Goal: Information Seeking & Learning: Learn about a topic

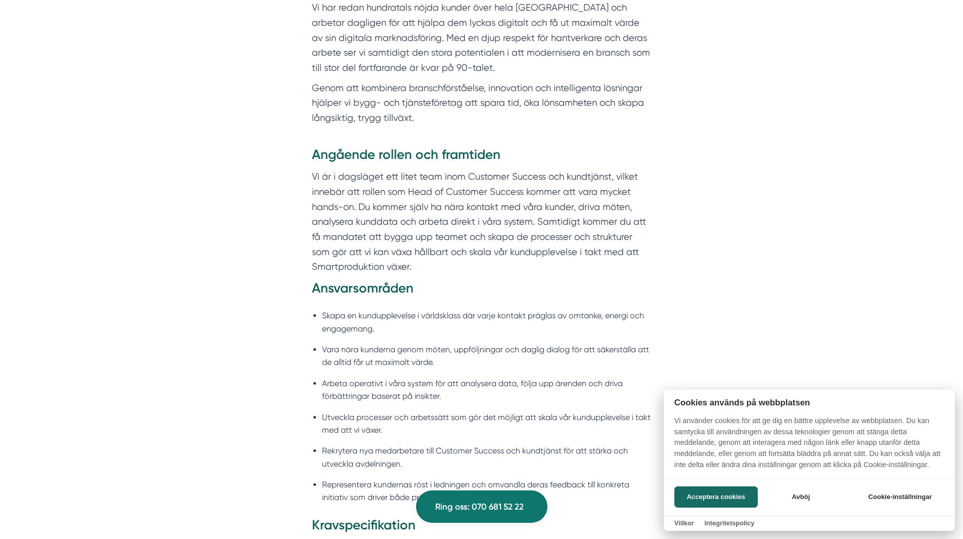
scroll to position [657, 0]
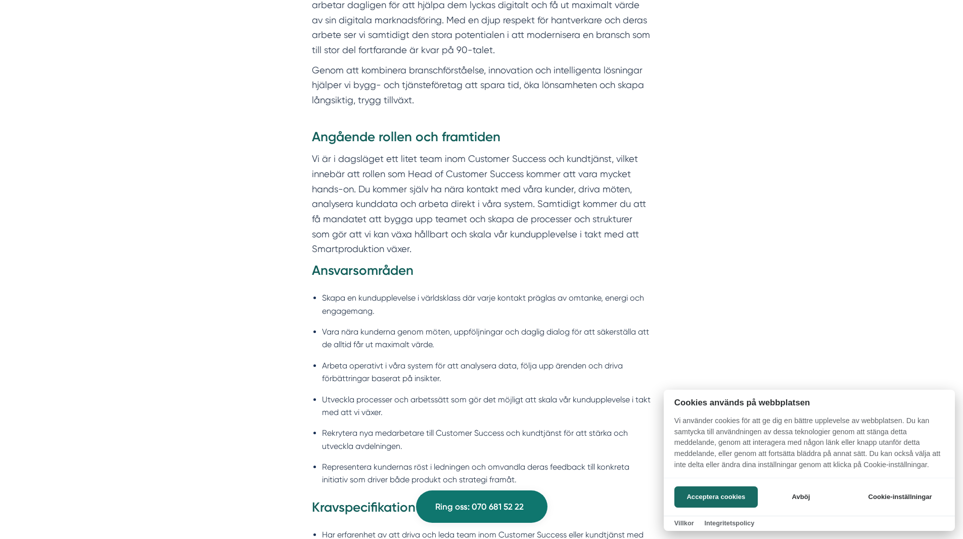
drag, startPoint x: 539, startPoint y: 243, endPoint x: 562, endPoint y: 133, distance: 111.8
click at [562, 133] on div at bounding box center [481, 269] width 963 height 539
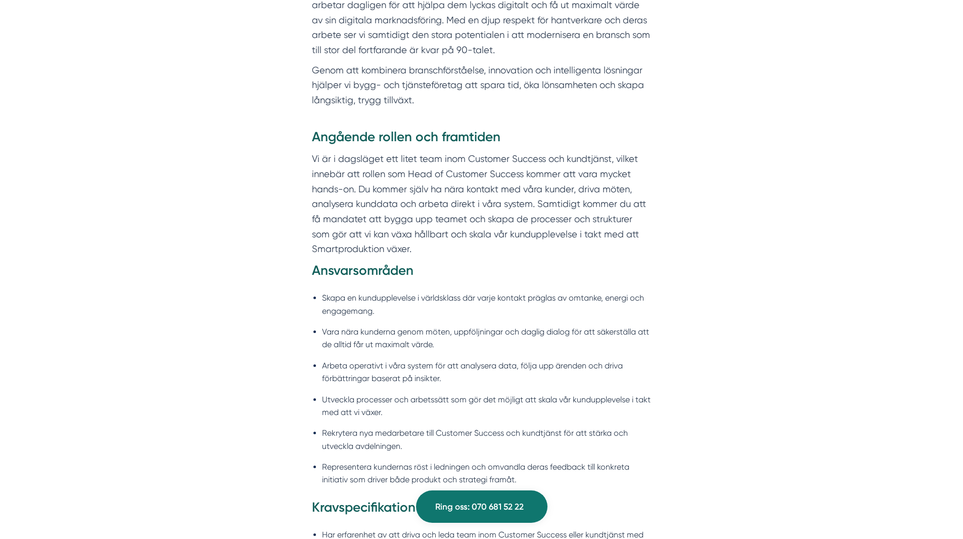
click at [562, 133] on h3 "Angående rollen och framtiden" at bounding box center [482, 139] width 340 height 23
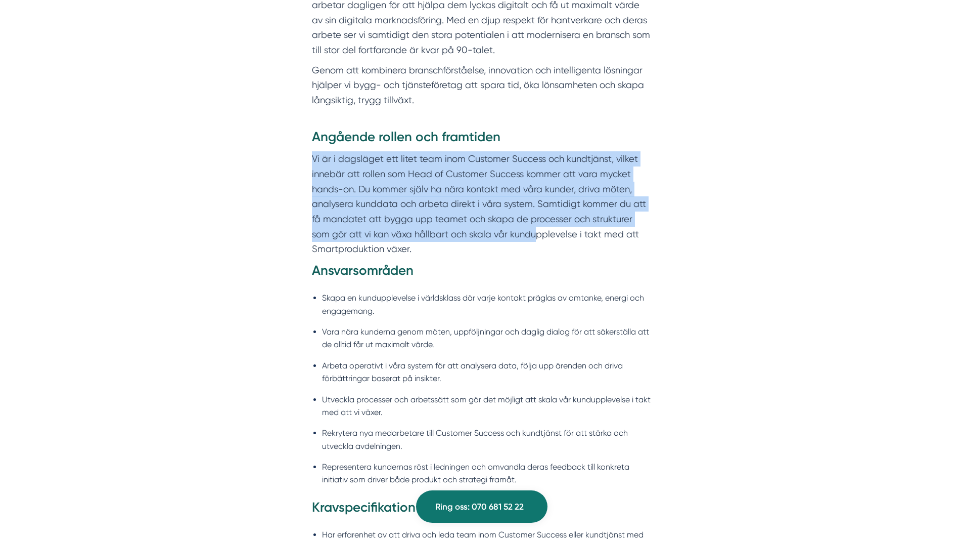
drag, startPoint x: 522, startPoint y: 187, endPoint x: 517, endPoint y: 237, distance: 50.4
click at [517, 237] on div "Angående rollen och framtiden Vi är i dagsläget ett litet team inom Customer Su…" at bounding box center [482, 367] width 340 height 479
click at [517, 237] on p "Vi är i dagsläget ett litet team inom Customer Success och kundtjänst, vilket i…" at bounding box center [482, 203] width 340 height 105
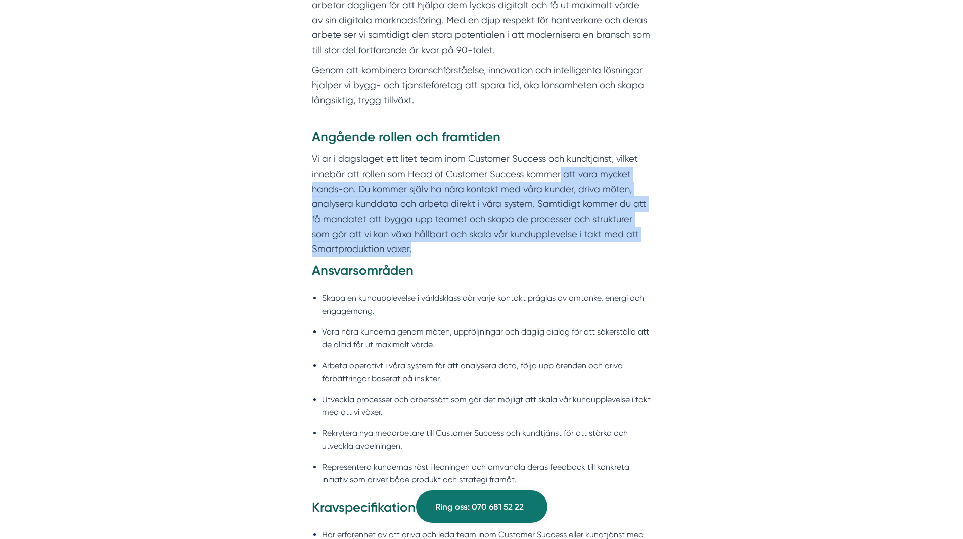
drag, startPoint x: 558, startPoint y: 243, endPoint x: 558, endPoint y: 167, distance: 76.4
click at [558, 167] on p "Vi är i dagsläget ett litet team inom Customer Success och kundtjänst, vilket i…" at bounding box center [482, 203] width 340 height 105
drag, startPoint x: 558, startPoint y: 167, endPoint x: 552, endPoint y: 250, distance: 83.2
click at [552, 250] on p "Vi är i dagsläget ett litet team inom Customer Success och kundtjänst, vilket i…" at bounding box center [482, 203] width 340 height 105
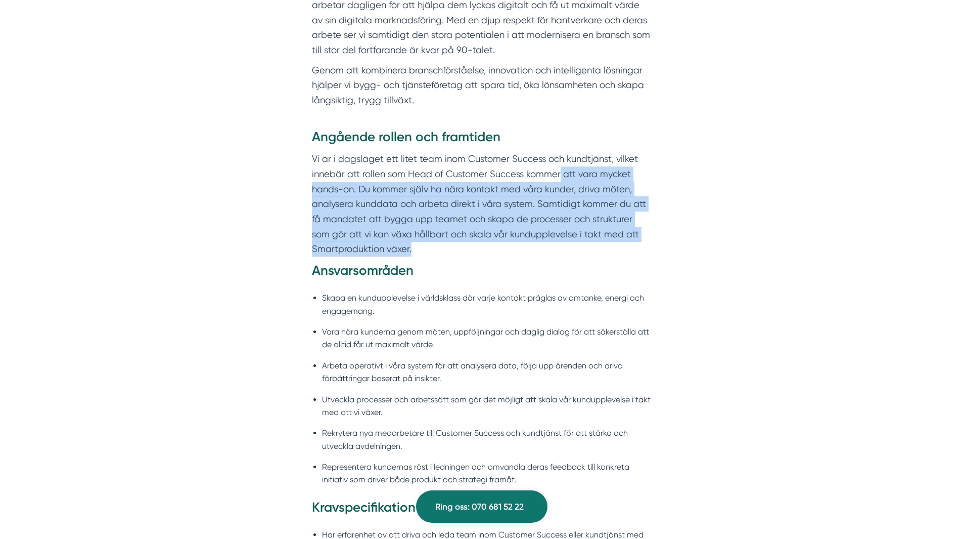
click at [552, 250] on p "Vi är i dagsläget ett litet team inom Customer Success och kundtjänst, vilket i…" at bounding box center [482, 203] width 340 height 105
drag, startPoint x: 624, startPoint y: 236, endPoint x: 637, endPoint y: 167, distance: 70.0
click at [635, 169] on p "Vi är i dagsläget ett litet team inom Customer Success och kundtjänst, vilket i…" at bounding box center [482, 203] width 340 height 105
click at [637, 167] on p "Vi är i dagsläget ett litet team inom Customer Success och kundtjänst, vilket i…" at bounding box center [482, 203] width 340 height 105
drag, startPoint x: 646, startPoint y: 179, endPoint x: 632, endPoint y: 252, distance: 74.2
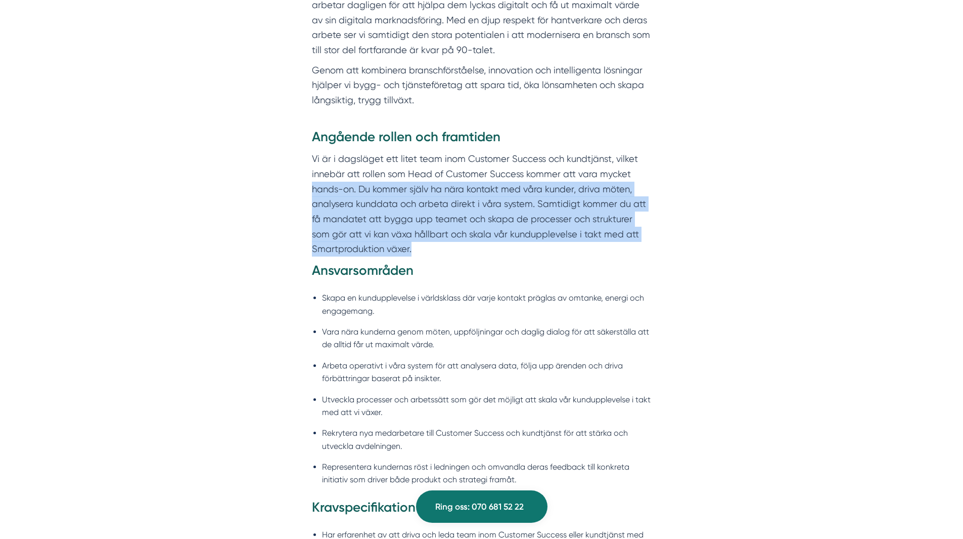
click at [632, 252] on p "Vi är i dagsläget ett litet team inom Customer Success och kundtjänst, vilket i…" at bounding box center [482, 203] width 340 height 105
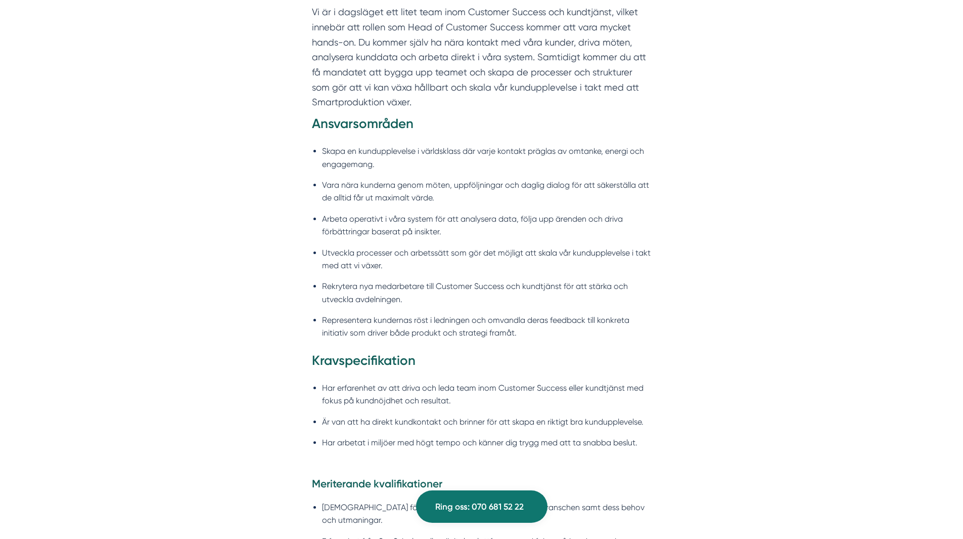
scroll to position [809, 0]
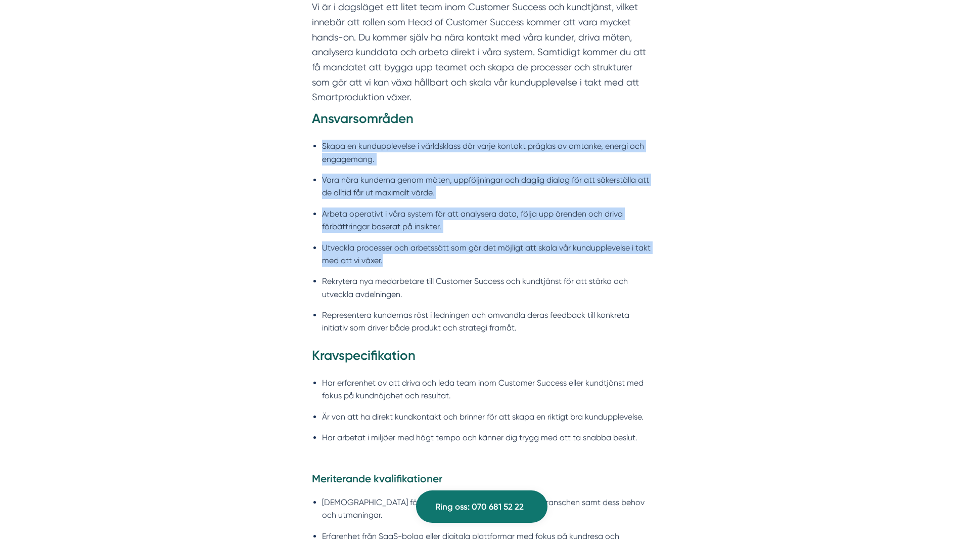
drag, startPoint x: 501, startPoint y: 122, endPoint x: 648, endPoint y: 258, distance: 200.8
click at [648, 258] on div "Angående rollen och framtiden Vi är i dagsläget ett litet team inom Customer Su…" at bounding box center [482, 215] width 340 height 479
click at [648, 258] on li "Utveckla processer och arbetssätt som gör det möjligt att skala vår kunduppleve…" at bounding box center [487, 254] width 330 height 26
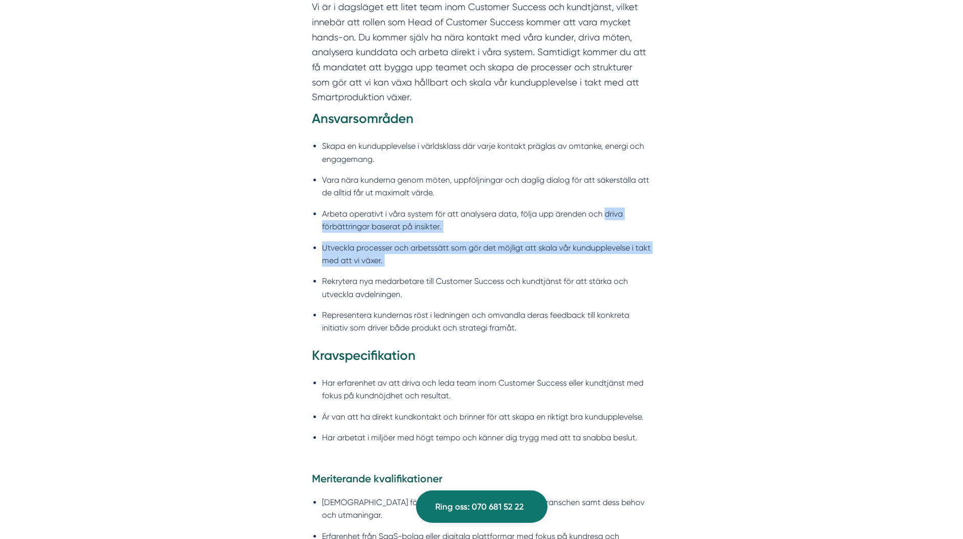
drag, startPoint x: 648, startPoint y: 258, endPoint x: 657, endPoint y: 201, distance: 57.9
click at [657, 201] on div "Angående rollen och framtiden Vi är i dagsläget ett litet team inom Customer Su…" at bounding box center [482, 223] width 388 height 495
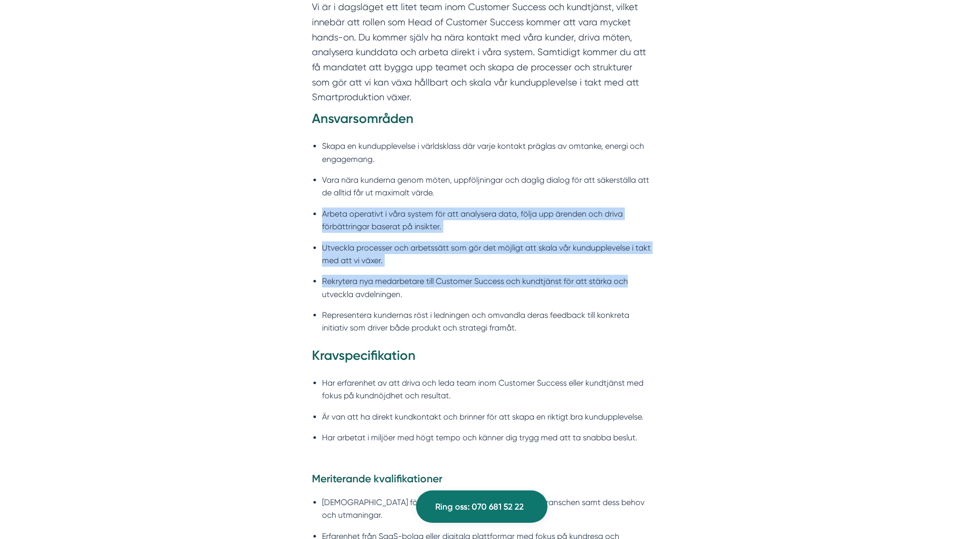
drag, startPoint x: 657, startPoint y: 191, endPoint x: 657, endPoint y: 269, distance: 77.9
click at [657, 269] on div "Angående rollen och framtiden Vi är i dagsläget ett litet team inom Customer Su…" at bounding box center [482, 223] width 388 height 495
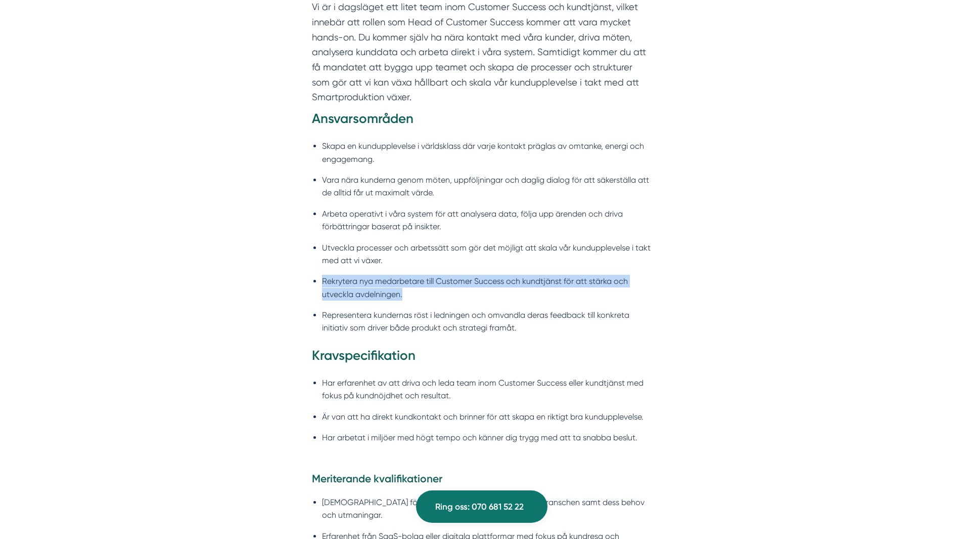
drag, startPoint x: 657, startPoint y: 262, endPoint x: 654, endPoint y: 295, distance: 33.5
click at [654, 295] on div "Angående rollen och framtiden Vi är i dagsläget ett litet team inom Customer Su…" at bounding box center [482, 223] width 388 height 495
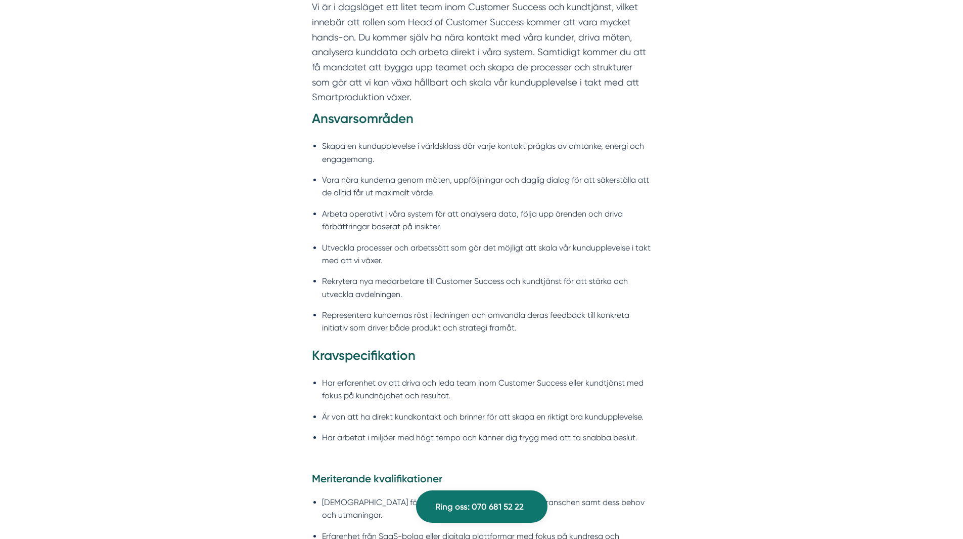
scroll to position [860, 0]
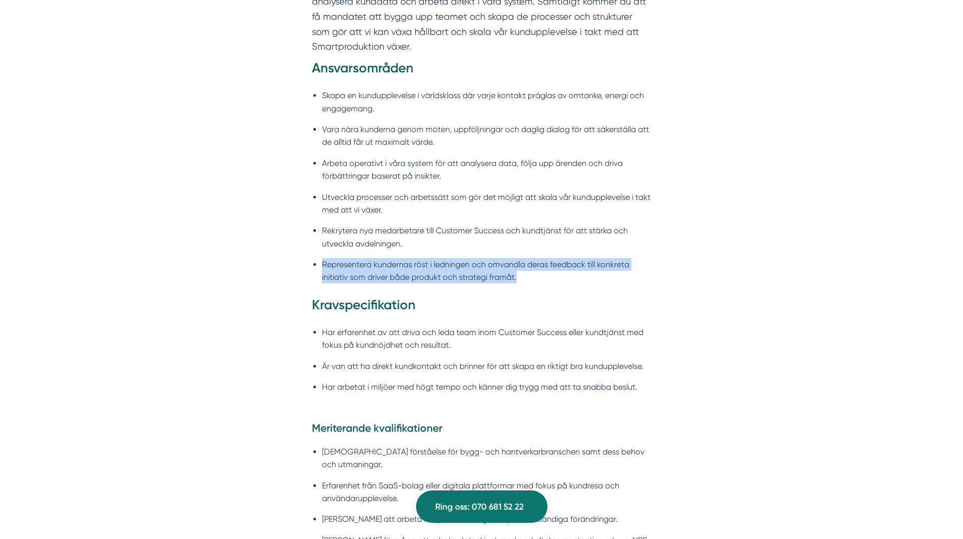
drag, startPoint x: 643, startPoint y: 280, endPoint x: 641, endPoint y: 237, distance: 43.0
click at [641, 237] on ul "Skapa en kundupplevelse i världsklass där varje kontakt präglas av omtanke, ene…" at bounding box center [482, 188] width 340 height 213
click at [641, 237] on li "Rekrytera nya medarbetare till Customer Success och kundtjänst för att stärka o…" at bounding box center [487, 237] width 330 height 26
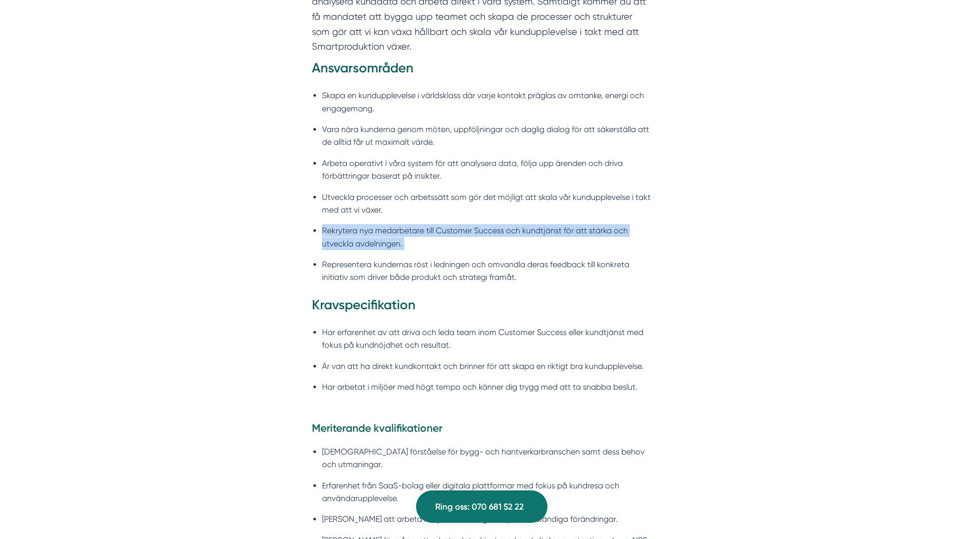
drag, startPoint x: 641, startPoint y: 237, endPoint x: 647, endPoint y: 208, distance: 29.4
click at [647, 208] on ul "Skapa en kundupplevelse i världsklass där varje kontakt präglas av omtanke, ene…" at bounding box center [482, 188] width 340 height 213
click at [647, 208] on li "Utveckla processer och arbetssätt som gör det möjligt att skala vår kunduppleve…" at bounding box center [487, 204] width 330 height 26
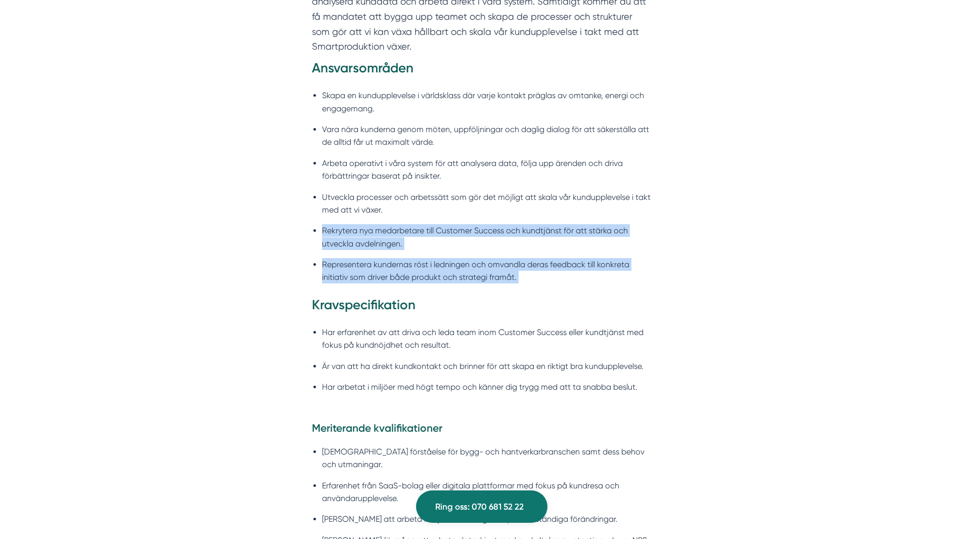
drag, startPoint x: 647, startPoint y: 208, endPoint x: 649, endPoint y: 275, distance: 66.3
click at [649, 275] on ul "Skapa en kundupplevelse i världsklass där varje kontakt präglas av omtanke, ene…" at bounding box center [482, 188] width 340 height 213
click at [649, 275] on li "Representera kundernas röst i ledningen och omvandla deras feedback till konkre…" at bounding box center [487, 271] width 330 height 26
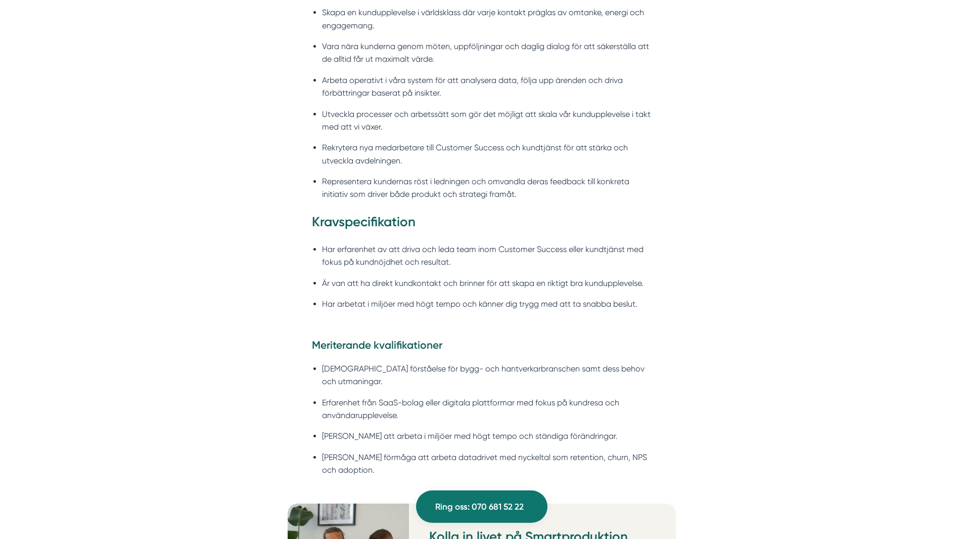
scroll to position [961, 0]
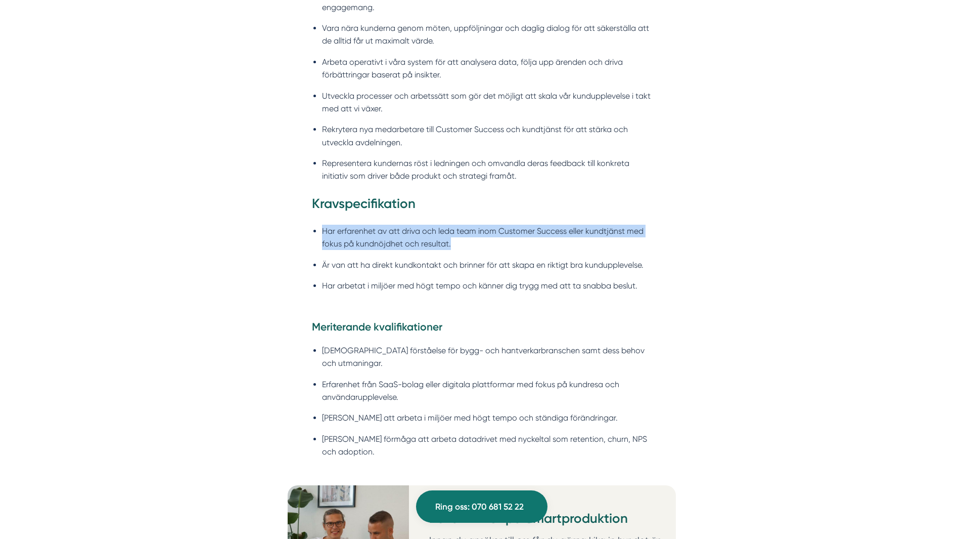
drag, startPoint x: 595, startPoint y: 213, endPoint x: 659, endPoint y: 241, distance: 70.4
click at [659, 241] on div "Angående rollen och framtiden Vi är i dagsläget ett litet team inom Customer Su…" at bounding box center [482, 72] width 388 height 495
click at [656, 242] on div "Angående rollen och framtiden Vi är i dagsläget ett litet team inom Customer Su…" at bounding box center [482, 72] width 388 height 495
drag, startPoint x: 651, startPoint y: 242, endPoint x: 647, endPoint y: 209, distance: 33.6
click at [647, 210] on div "Angående rollen och framtiden Vi är i dagsläget ett litet team inom Customer Su…" at bounding box center [482, 64] width 340 height 479
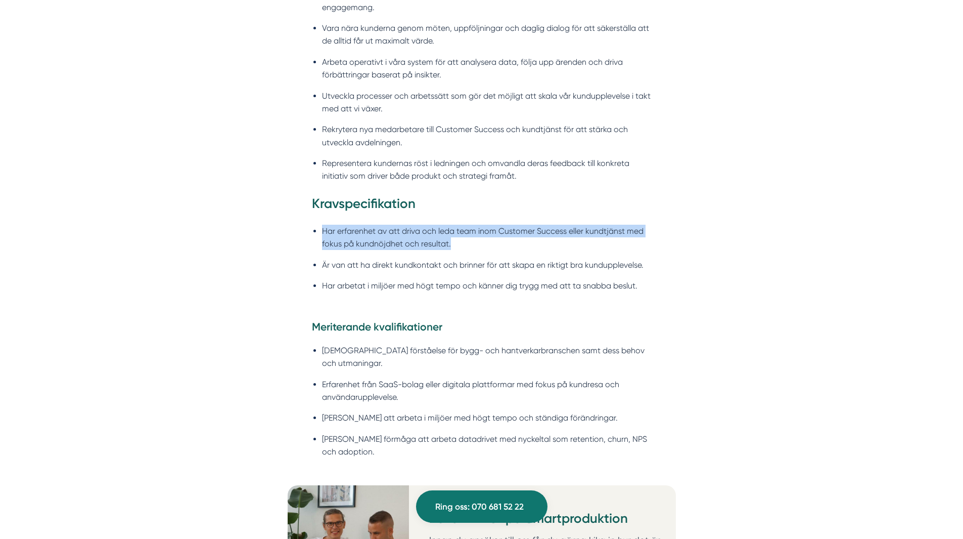
click at [647, 209] on h3 "Kravspecifikation" at bounding box center [482, 206] width 340 height 23
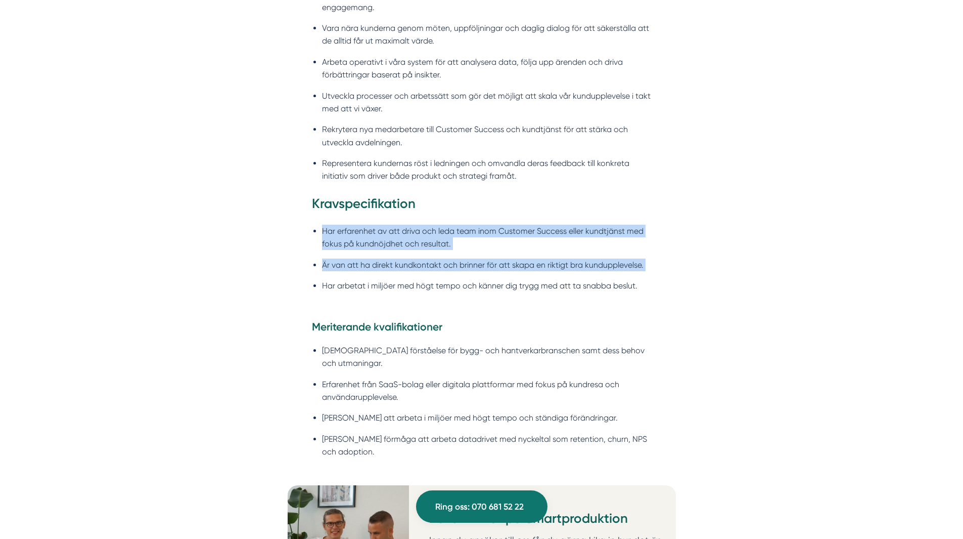
drag, startPoint x: 647, startPoint y: 209, endPoint x: 652, endPoint y: 252, distance: 43.2
click at [652, 252] on div "Angående rollen och framtiden Vi är i dagsläget ett litet team inom Customer Su…" at bounding box center [482, 72] width 388 height 495
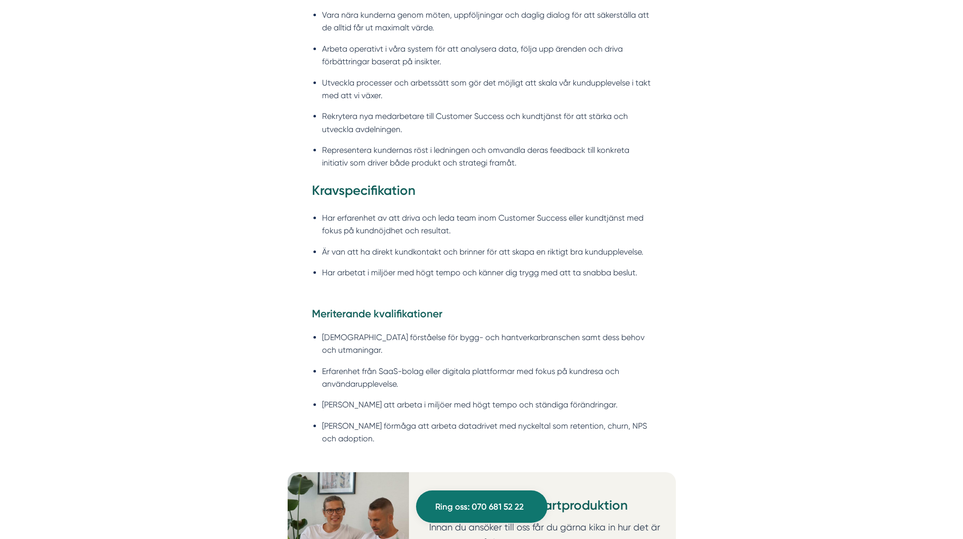
scroll to position [1011, 0]
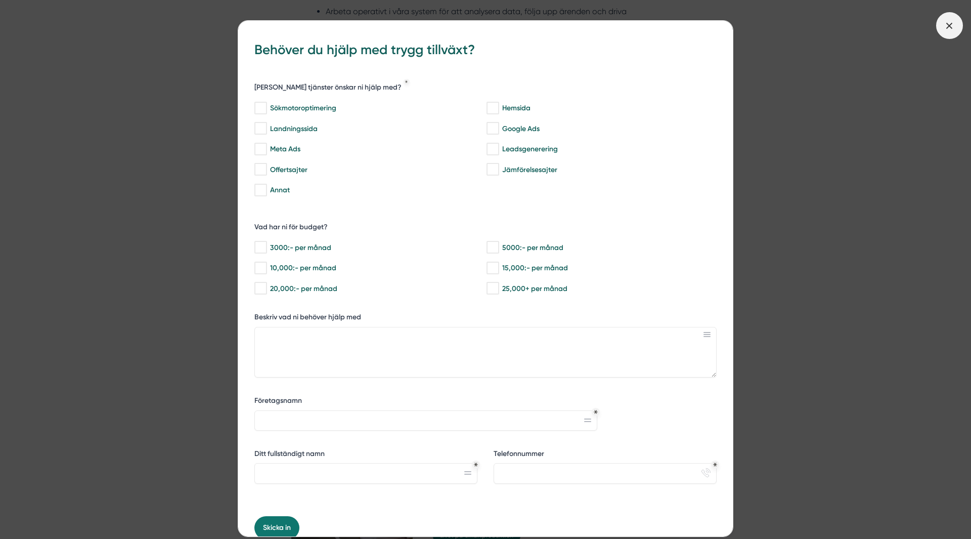
click at [955, 29] on icon at bounding box center [949, 25] width 11 height 11
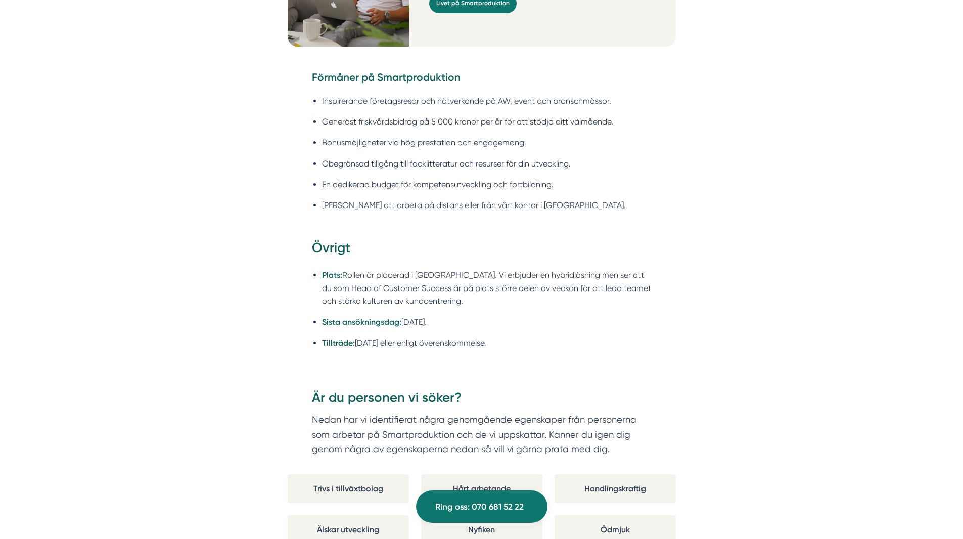
scroll to position [1568, 0]
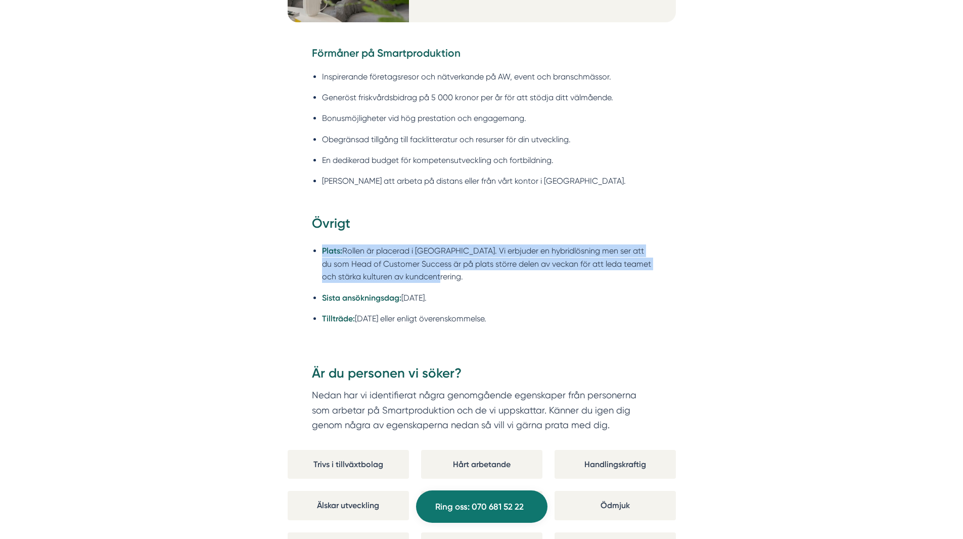
drag, startPoint x: 541, startPoint y: 259, endPoint x: 534, endPoint y: 216, distance: 44.0
click at [534, 216] on div "Övrigt Plats: Rollen är placerad i [GEOGRAPHIC_DATA]. Vi erbjuder en hybridlösn…" at bounding box center [482, 275] width 340 height 122
click at [534, 216] on h3 "Övrigt" at bounding box center [482, 225] width 340 height 23
drag, startPoint x: 539, startPoint y: 243, endPoint x: 546, endPoint y: 265, distance: 23.7
click at [546, 265] on div "Övrigt Plats: Rollen är placerad i [GEOGRAPHIC_DATA]. Vi erbjuder en hybridlösn…" at bounding box center [482, 275] width 340 height 122
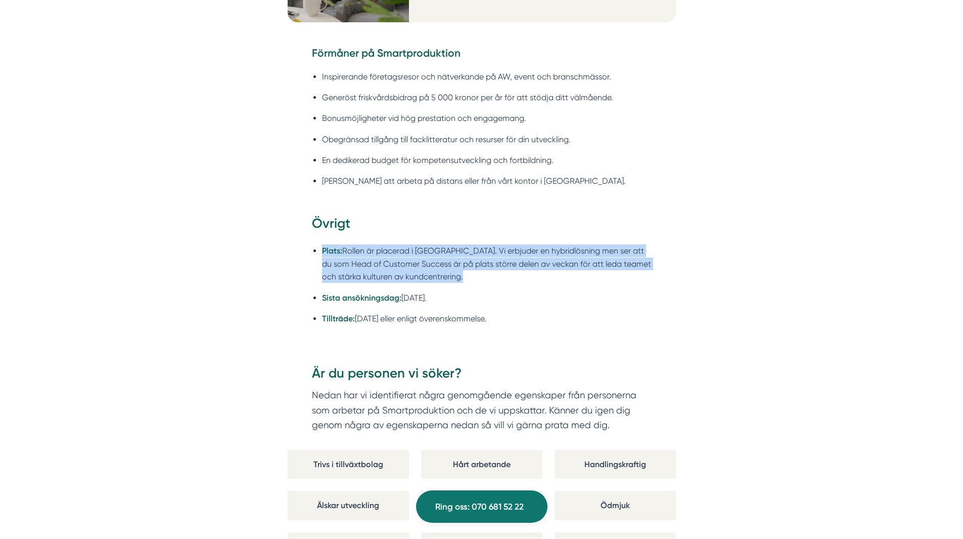
click at [546, 265] on li "Plats: Rollen är placerad i [GEOGRAPHIC_DATA]. Vi erbjuder en hybridlösning men…" at bounding box center [487, 263] width 330 height 38
drag, startPoint x: 546, startPoint y: 265, endPoint x: 543, endPoint y: 224, distance: 42.1
click at [543, 224] on div "Övrigt Plats: Rollen är placerad i [GEOGRAPHIC_DATA]. Vi erbjuder en hybridlösn…" at bounding box center [482, 275] width 340 height 122
click at [543, 224] on h3 "Övrigt" at bounding box center [482, 225] width 340 height 23
drag, startPoint x: 543, startPoint y: 224, endPoint x: 552, endPoint y: 268, distance: 44.9
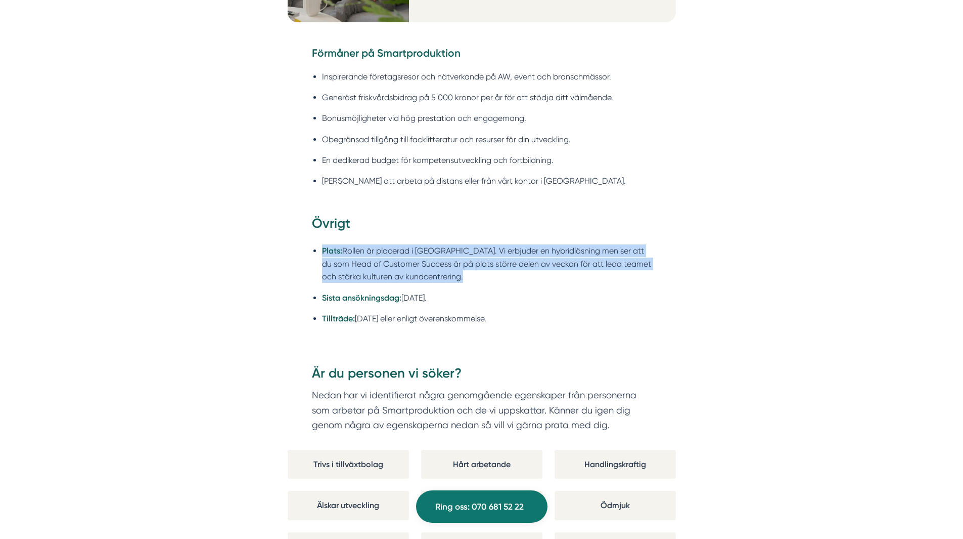
click at [552, 268] on div "Övrigt Plats: Rollen är placerad i [GEOGRAPHIC_DATA]. Vi erbjuder en hybridlösn…" at bounding box center [482, 275] width 340 height 122
click at [552, 268] on li "Plats: Rollen är placerad i [GEOGRAPHIC_DATA]. Vi erbjuder en hybridlösning men…" at bounding box center [487, 263] width 330 height 38
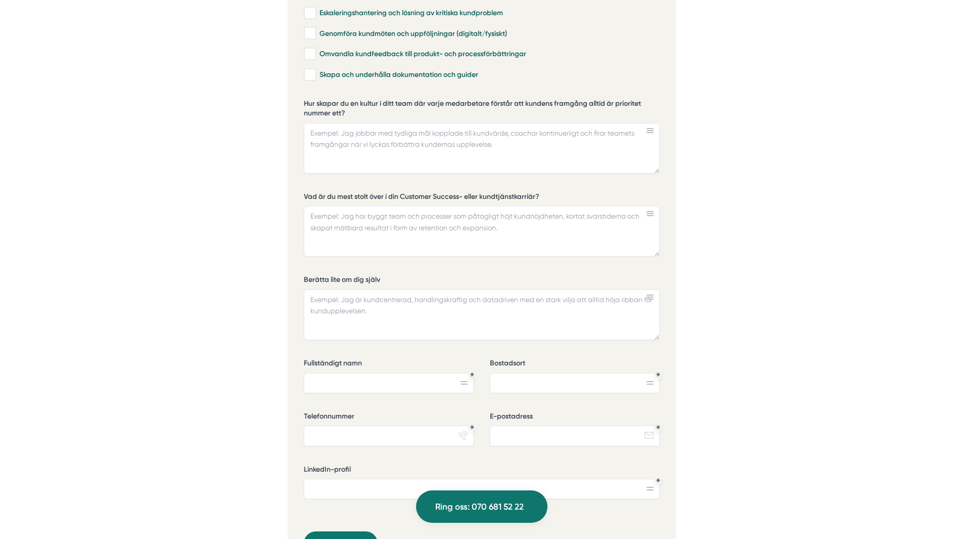
scroll to position [2478, 0]
